Goal: Task Accomplishment & Management: Manage account settings

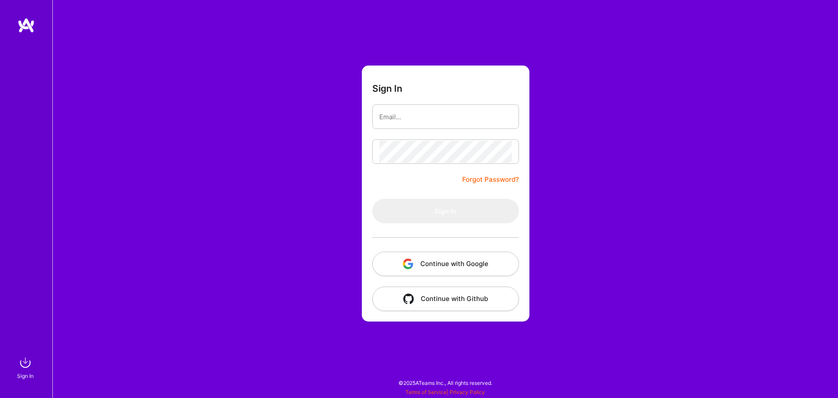
click at [459, 269] on button "Continue with Google" at bounding box center [445, 263] width 147 height 24
drag, startPoint x: 254, startPoint y: 116, endPoint x: 461, endPoint y: 266, distance: 256.2
click at [366, 227] on div "Sign In Forgot Password? Sign In Continue with Google Continue with Github" at bounding box center [444, 199] width 785 height 398
click at [448, 264] on button "Continue with Google" at bounding box center [445, 263] width 147 height 24
click at [36, 19] on link at bounding box center [26, 25] width 52 height 16
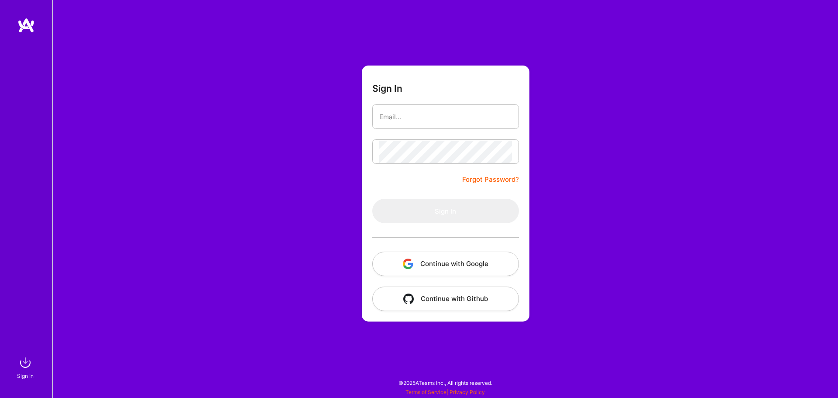
click at [429, 258] on button "Continue with Google" at bounding box center [445, 263] width 147 height 24
click at [378, 136] on form "Sign In Forgot Password? Sign In Continue with Google Continue with Github" at bounding box center [446, 193] width 168 height 256
click at [388, 111] on input "email" at bounding box center [445, 117] width 133 height 22
type input "[PERSON_NAME][EMAIL_ADDRESS][PERSON_NAME][PERSON_NAME][DOMAIN_NAME]"
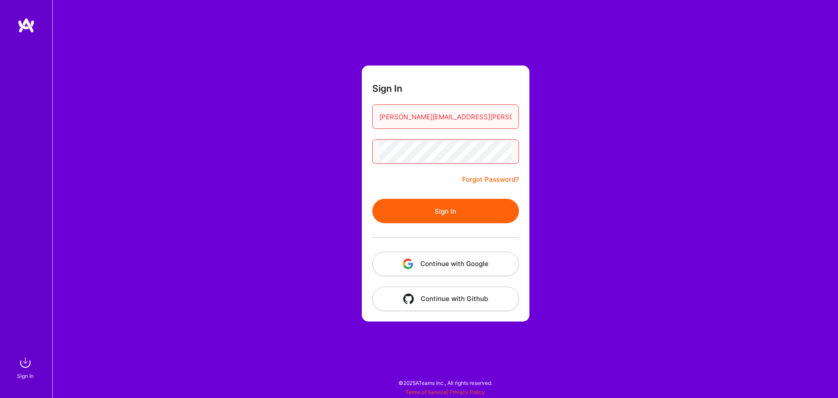
click at [372, 199] on button "Sign In" at bounding box center [445, 211] width 147 height 24
click at [247, 150] on div "Sign In [PERSON_NAME][EMAIL_ADDRESS][PERSON_NAME][PERSON_NAME][DOMAIN_NAME] For…" at bounding box center [444, 199] width 785 height 398
click at [372, 199] on button "Sign In" at bounding box center [445, 211] width 147 height 24
click at [25, 360] on img at bounding box center [25, 361] width 17 height 17
click at [417, 261] on button "Continue with Google" at bounding box center [445, 263] width 147 height 24
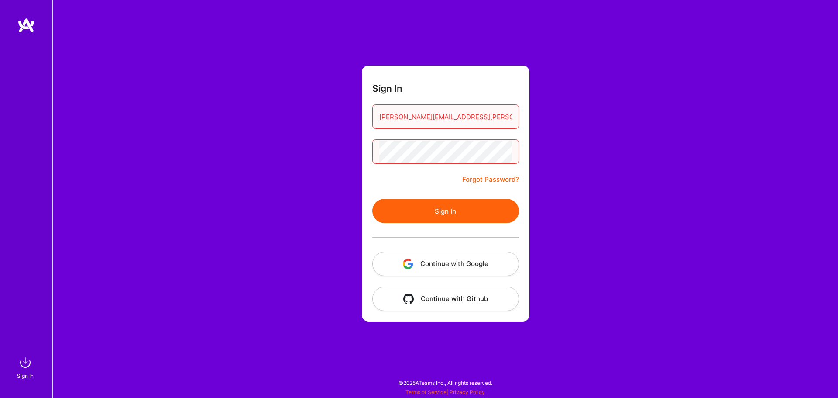
click at [492, 179] on link "Forgot Password?" at bounding box center [490, 179] width 57 height 10
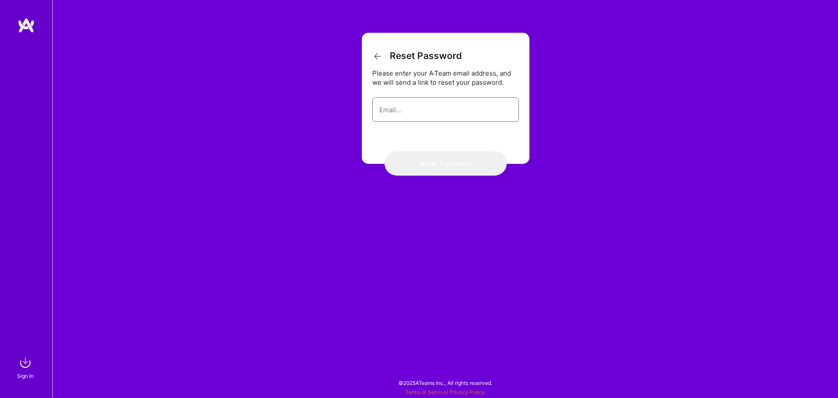
click at [406, 107] on input "email" at bounding box center [445, 110] width 133 height 22
type input "[PERSON_NAME][EMAIL_ADDRESS][PERSON_NAME][PERSON_NAME][DOMAIN_NAME]"
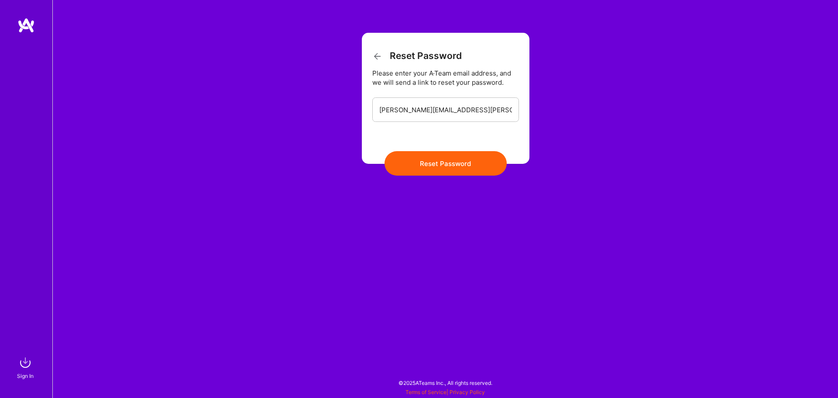
click at [432, 156] on button "Reset Password" at bounding box center [445, 163] width 122 height 24
click at [413, 115] on input "[PERSON_NAME][EMAIL_ADDRESS][PERSON_NAME][PERSON_NAME][DOMAIN_NAME]" at bounding box center [445, 110] width 133 height 22
click at [377, 58] on icon at bounding box center [377, 56] width 10 height 10
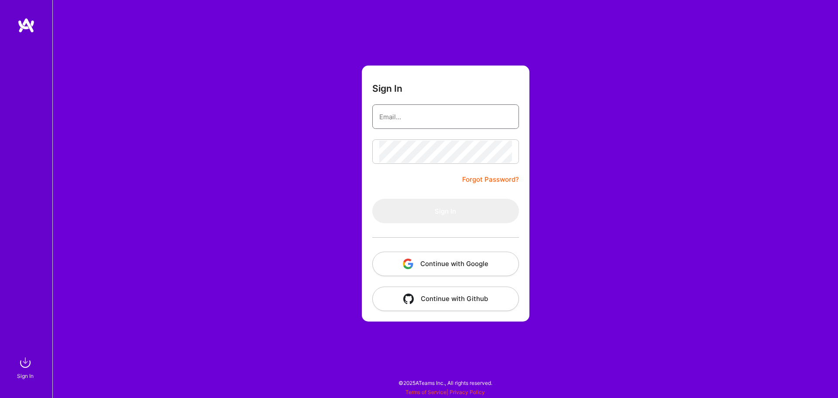
click at [395, 116] on input "email" at bounding box center [445, 117] width 133 height 22
type input "[EMAIL_ADDRESS][DOMAIN_NAME]"
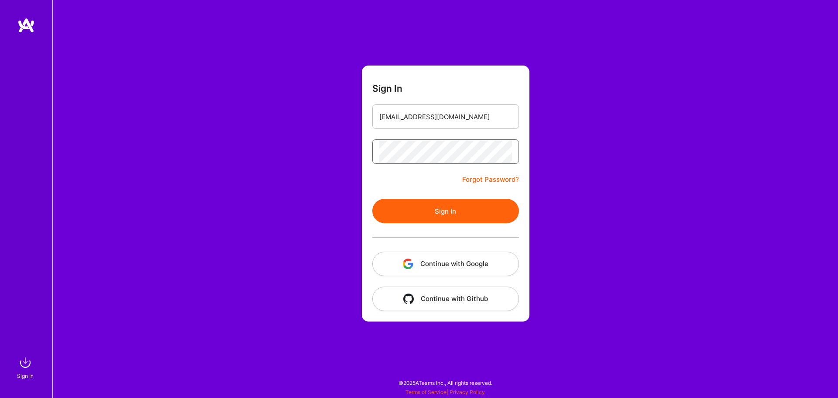
click at [372, 199] on button "Sign In" at bounding box center [445, 211] width 147 height 24
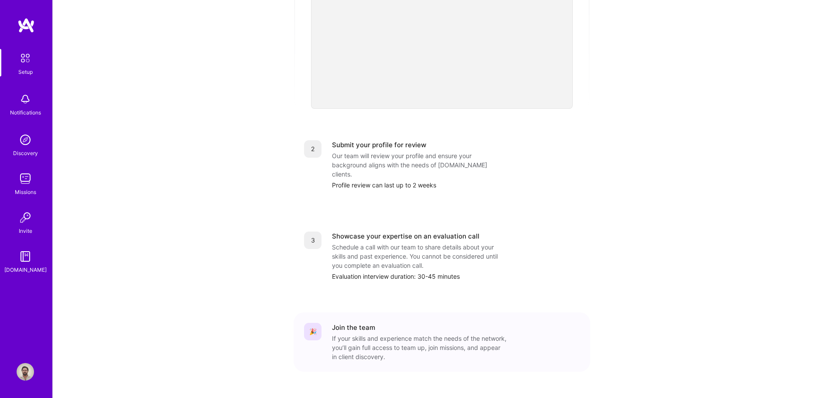
scroll to position [266, 0]
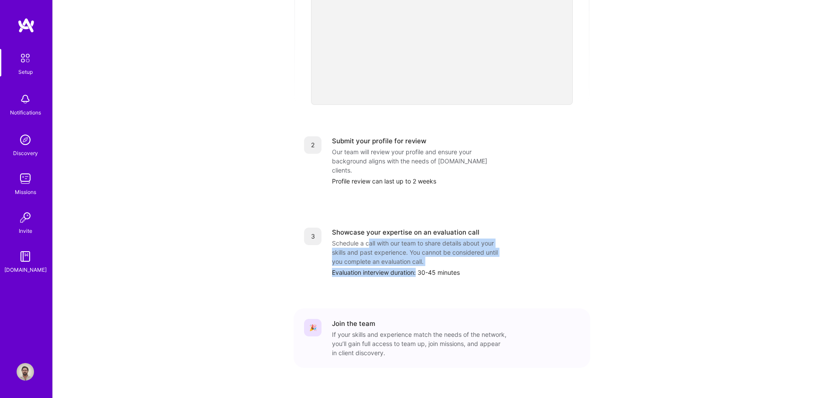
drag, startPoint x: 369, startPoint y: 226, endPoint x: 435, endPoint y: 261, distance: 74.8
click at [435, 261] on div "3 Showcase your expertise on an evaluation call Schedule a call with our team t…" at bounding box center [442, 252] width 297 height 70
click at [435, 259] on div "3 Showcase your expertise on an evaluation call Schedule a call with our team t…" at bounding box center [442, 252] width 297 height 70
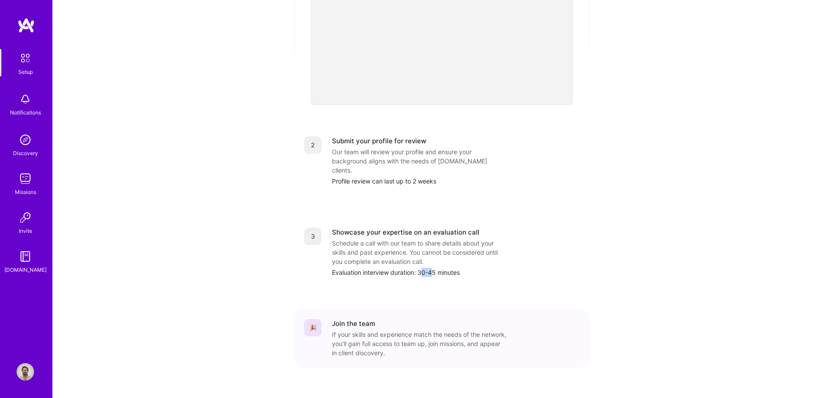
drag, startPoint x: 432, startPoint y: 253, endPoint x: 373, endPoint y: 227, distance: 64.7
click at [374, 228] on div "Showcase your expertise on an evaluation call Schedule a call with our team to …" at bounding box center [456, 251] width 248 height 49
click at [373, 238] on div "Schedule a call with our team to share details about your skills and past exper…" at bounding box center [419, 251] width 175 height 27
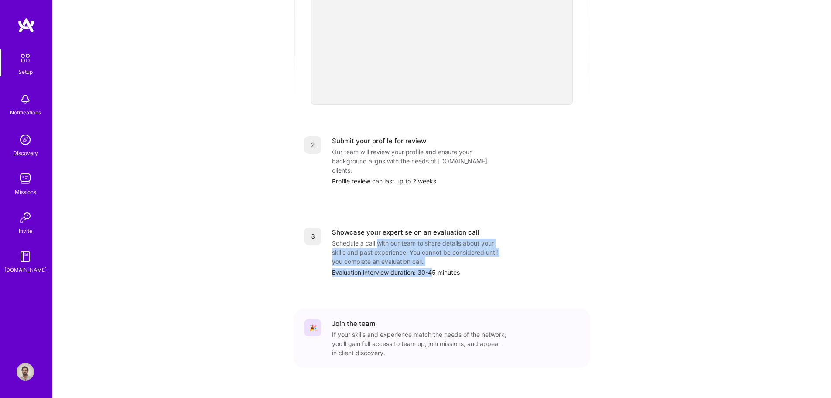
drag, startPoint x: 423, startPoint y: 247, endPoint x: 435, endPoint y: 249, distance: 12.3
click at [435, 249] on div "Showcase your expertise on an evaluation call Schedule a call with our team to …" at bounding box center [456, 251] width 248 height 49
click at [435, 267] on div "Evaluation interview duration: 30-45 minutes" at bounding box center [456, 271] width 248 height 9
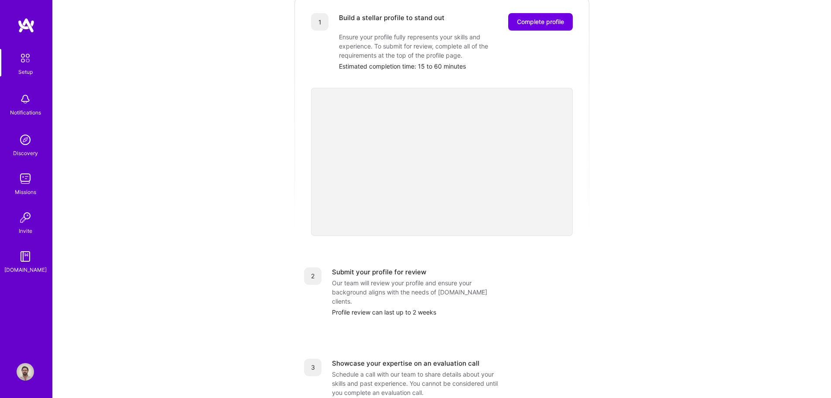
scroll to position [0, 0]
